Goal: Find specific page/section: Find specific page/section

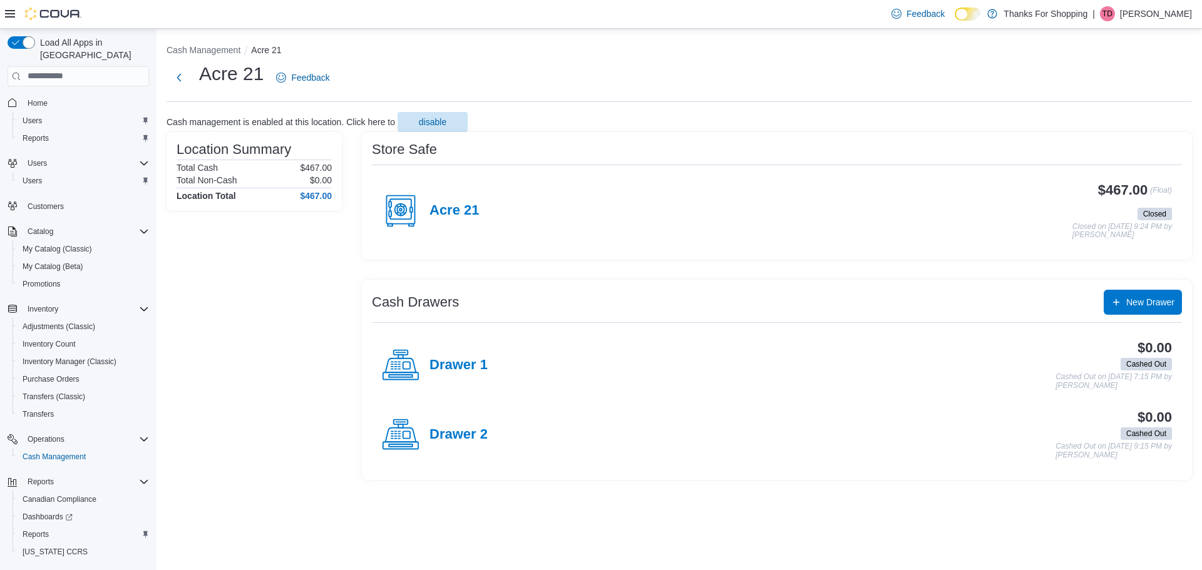
scroll to position [23, 0]
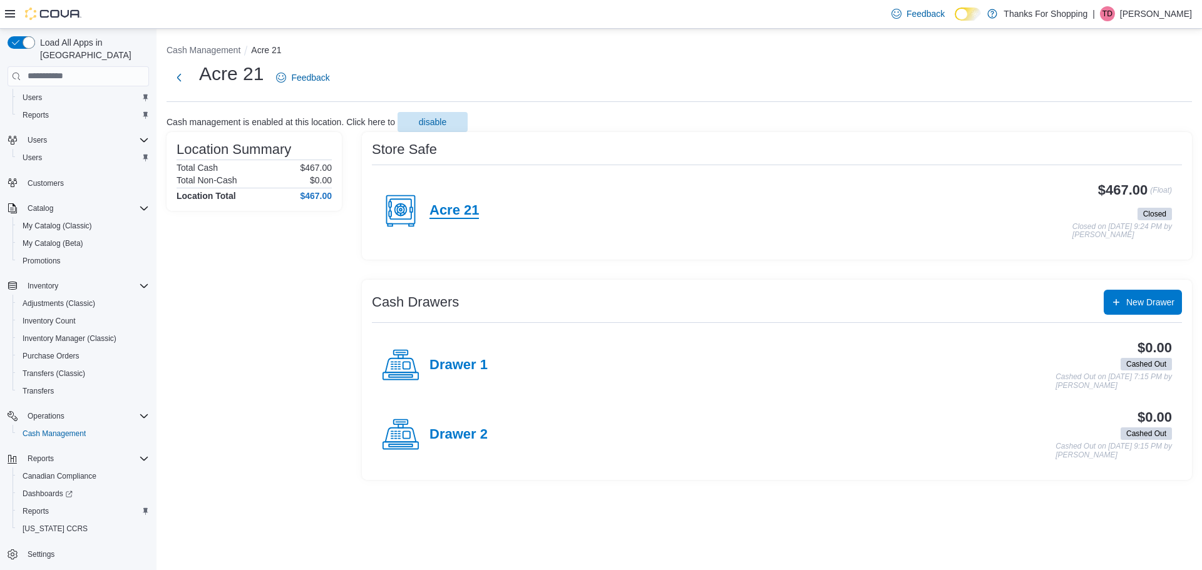
click at [452, 211] on h4 "Acre 21" at bounding box center [454, 211] width 49 height 16
